Goal: Information Seeking & Learning: Check status

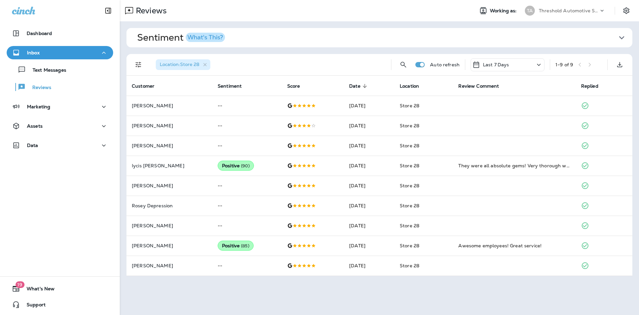
click at [622, 36] on icon "button" at bounding box center [621, 37] width 11 height 11
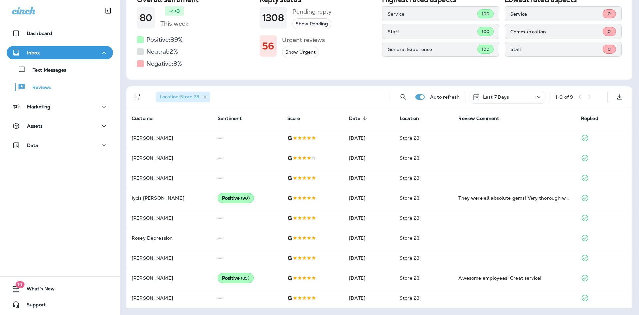
scroll to position [59, 0]
click at [207, 97] on icon "button" at bounding box center [205, 98] width 6 height 6
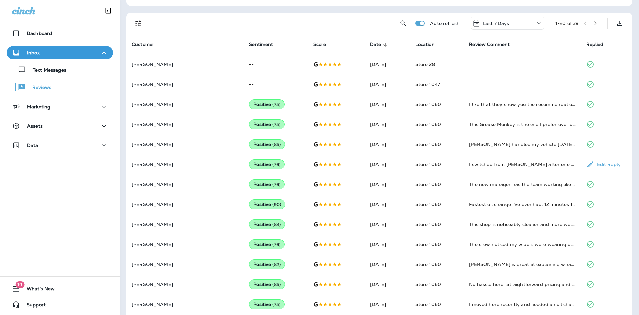
scroll to position [133, 0]
click at [593, 23] on icon "button" at bounding box center [595, 23] width 5 height 5
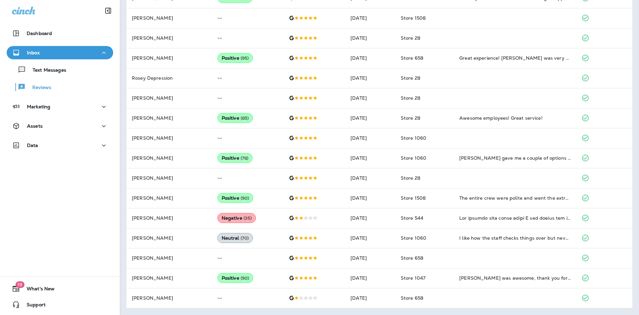
scroll to position [259, 0]
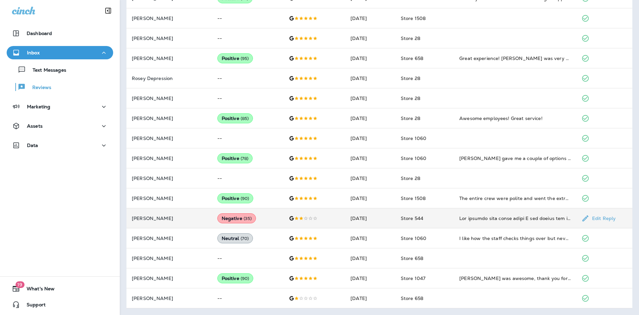
click at [247, 220] on td "Negative ( 35 )" at bounding box center [248, 218] width 72 height 20
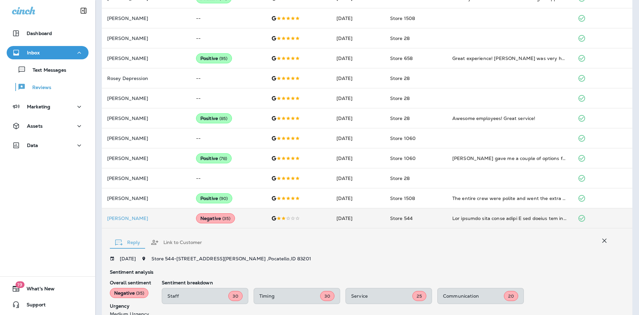
scroll to position [433, 0]
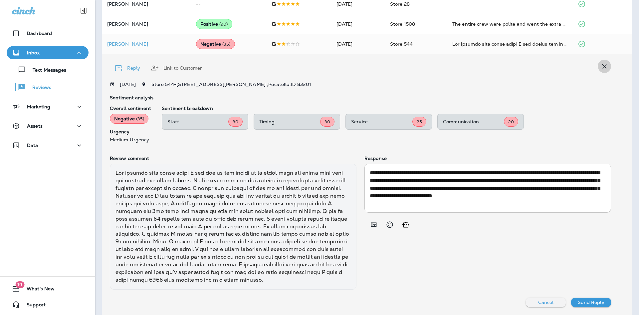
click at [600, 68] on icon "button" at bounding box center [604, 66] width 8 height 8
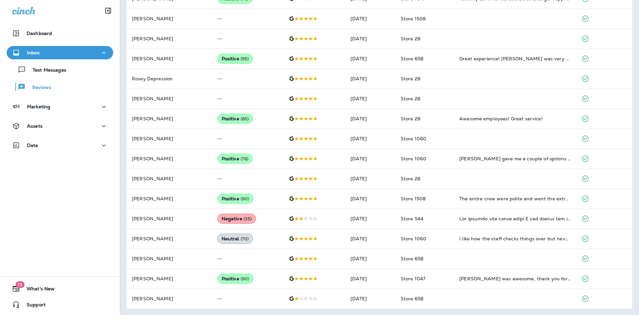
scroll to position [0, 0]
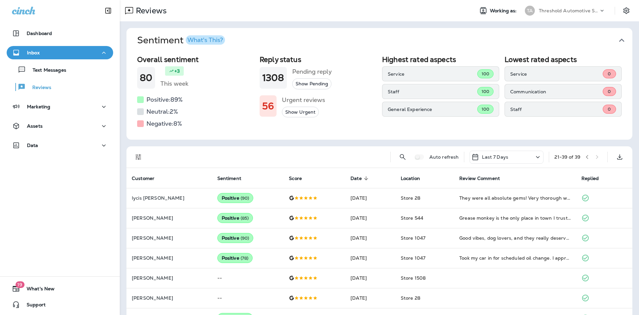
click at [591, 155] on div "21 - 39 of 39" at bounding box center [578, 157] width 48 height 10
click at [590, 157] on div "21 - 39 of 39" at bounding box center [578, 157] width 48 height 10
click at [585, 158] on icon "button" at bounding box center [587, 156] width 5 height 5
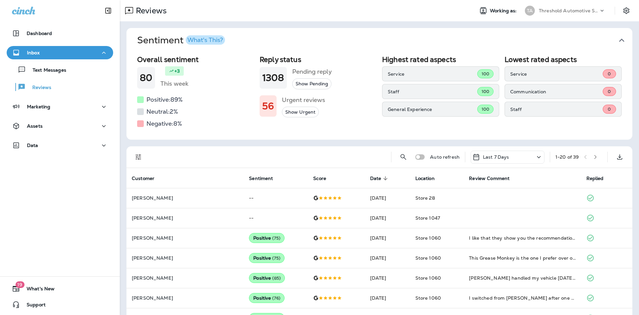
click at [140, 155] on icon "Filters" at bounding box center [138, 157] width 6 height 6
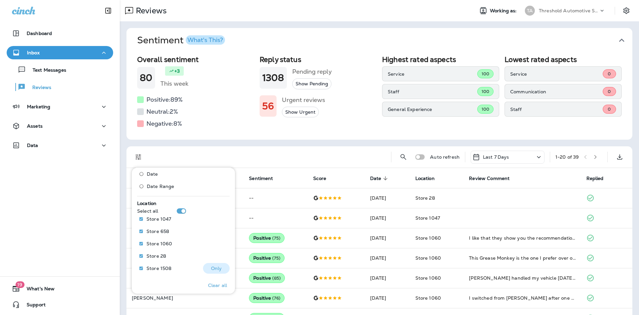
scroll to position [293, 0]
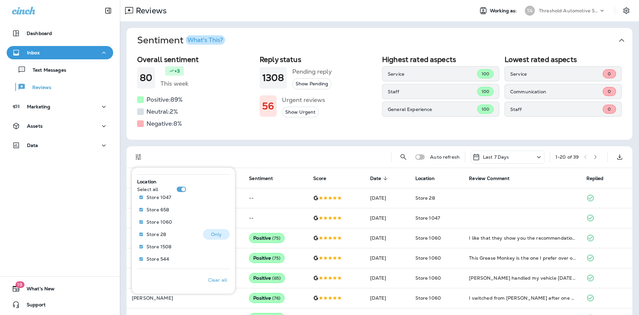
click at [215, 231] on p "Only" at bounding box center [216, 233] width 11 height 5
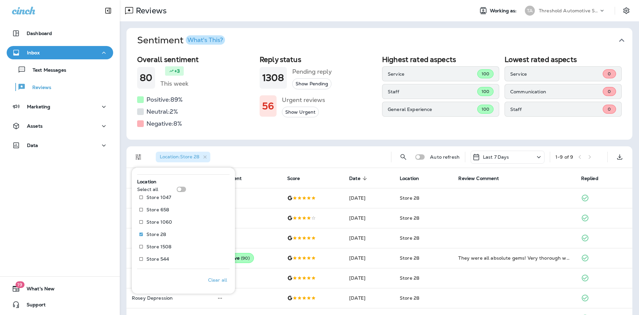
click at [258, 156] on div "Location : Store 28" at bounding box center [267, 156] width 235 height 21
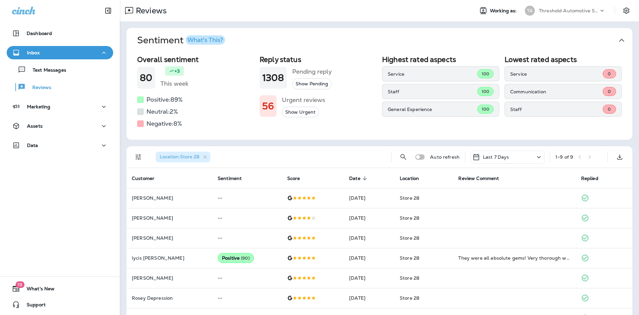
click at [299, 85] on button "Show Pending" at bounding box center [311, 83] width 39 height 11
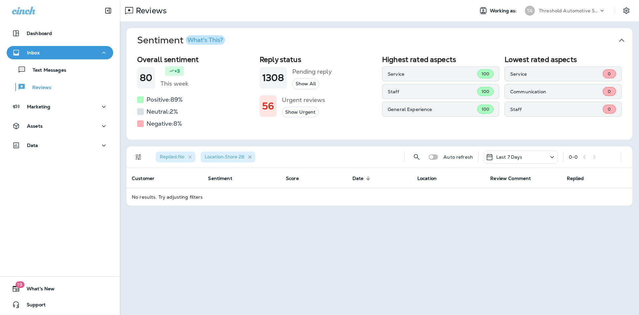
click at [253, 155] on icon "button" at bounding box center [250, 157] width 6 height 6
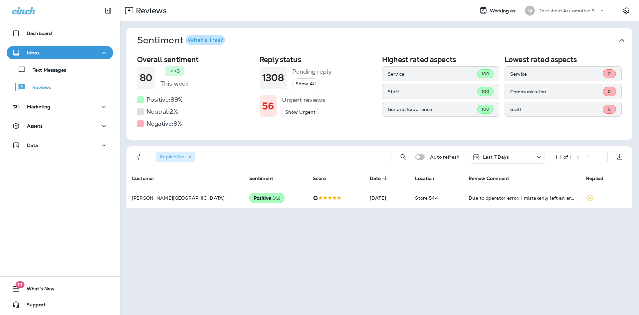
click at [296, 111] on button "Show Urgent" at bounding box center [300, 112] width 37 height 11
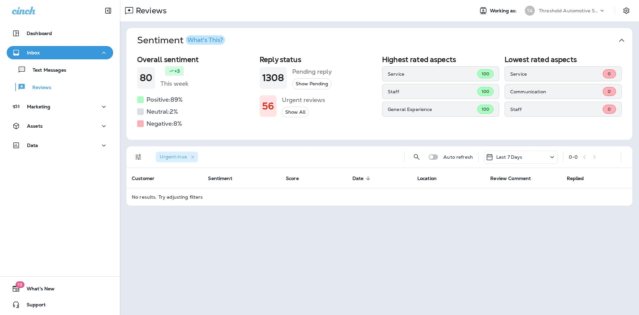
click at [296, 111] on button "Show All" at bounding box center [295, 112] width 27 height 11
